Goal: Navigation & Orientation: Understand site structure

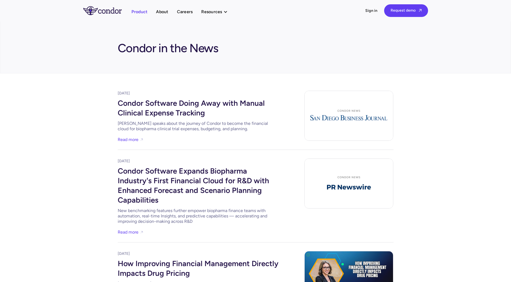
click at [145, 13] on link "Product" at bounding box center [139, 11] width 16 height 7
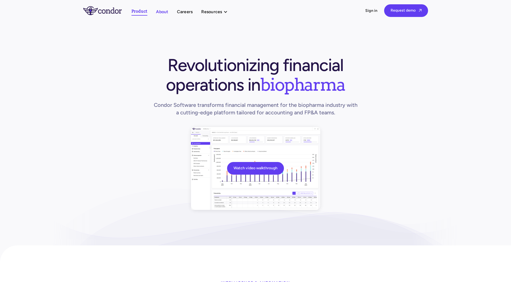
click at [158, 11] on link "About" at bounding box center [162, 11] width 12 height 7
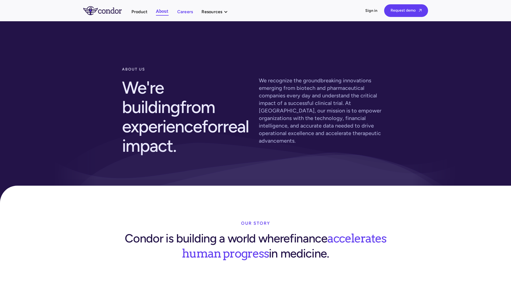
click at [186, 8] on link "Careers" at bounding box center [185, 11] width 16 height 7
